Goal: Book appointment/travel/reservation

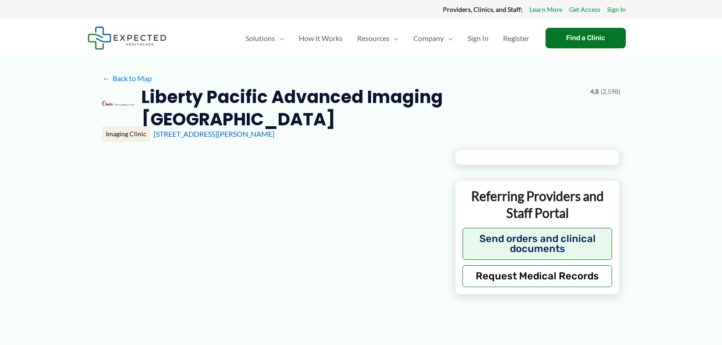
scroll to position [302, 0]
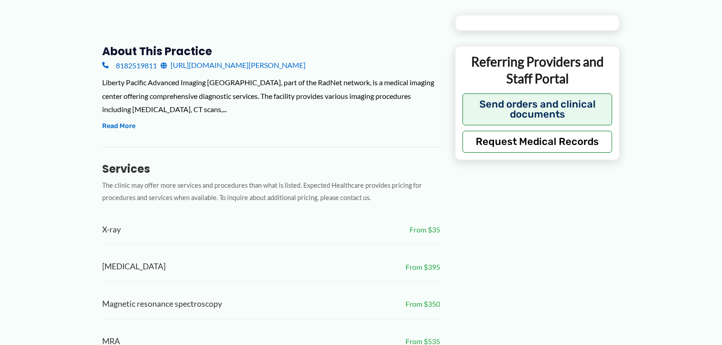
type input "**********"
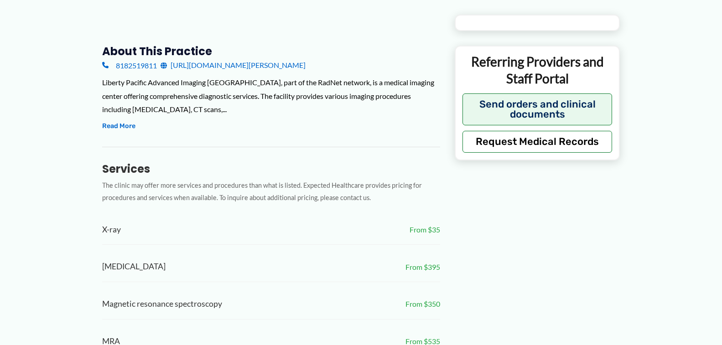
type input "**********"
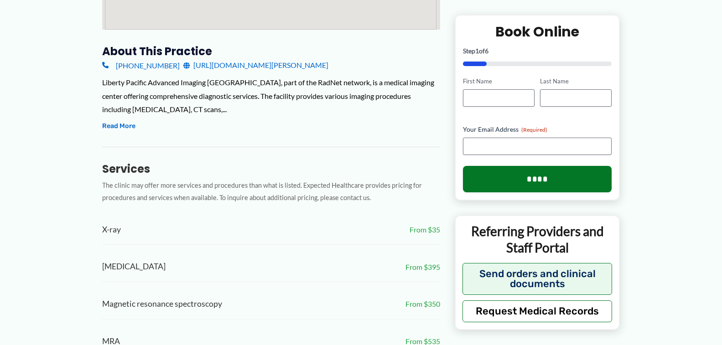
scroll to position [0, 0]
